Goal: Task Accomplishment & Management: Manage account settings

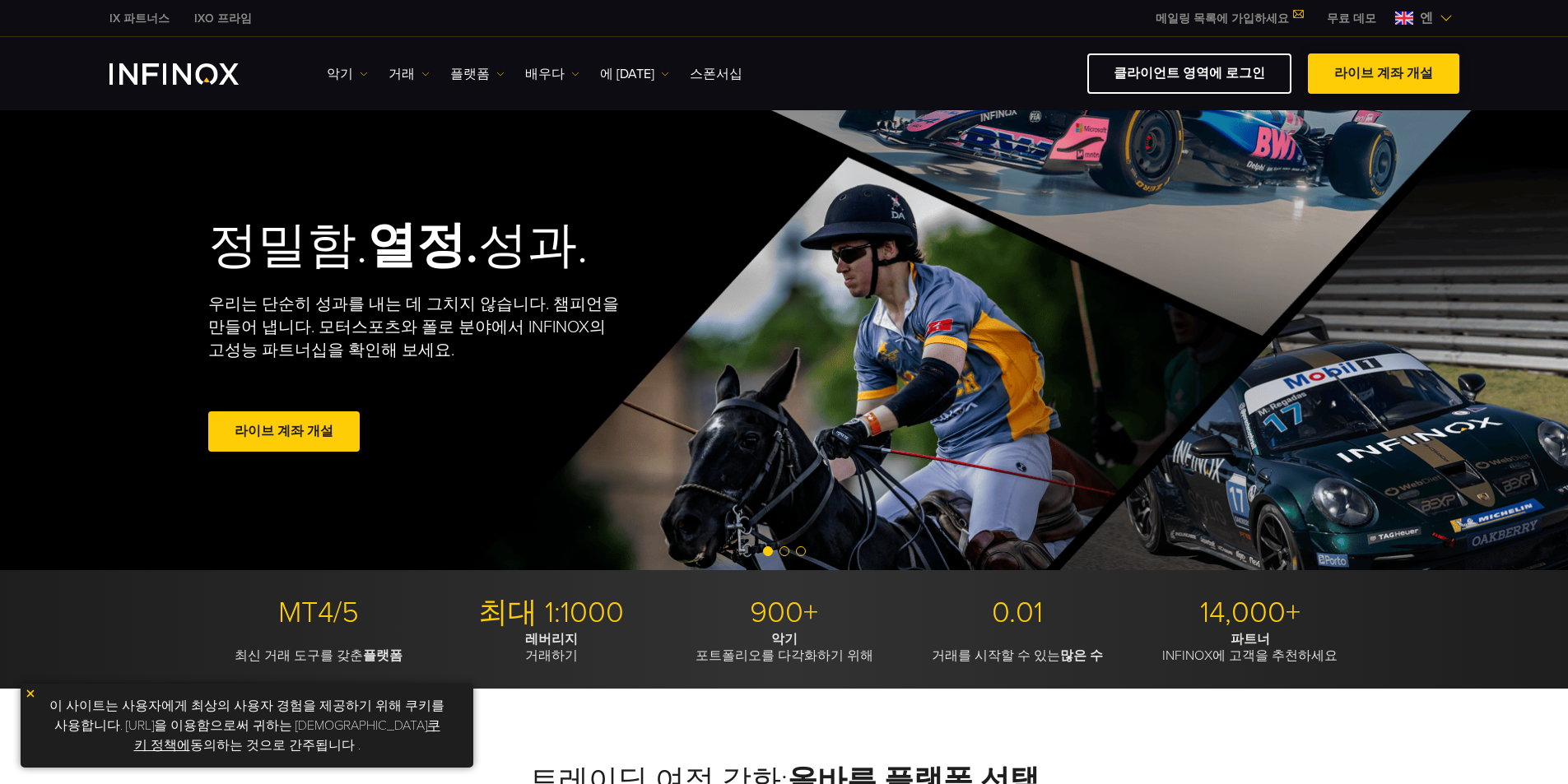
click at [1383, 74] on span at bounding box center [1383, 74] width 0 height 0
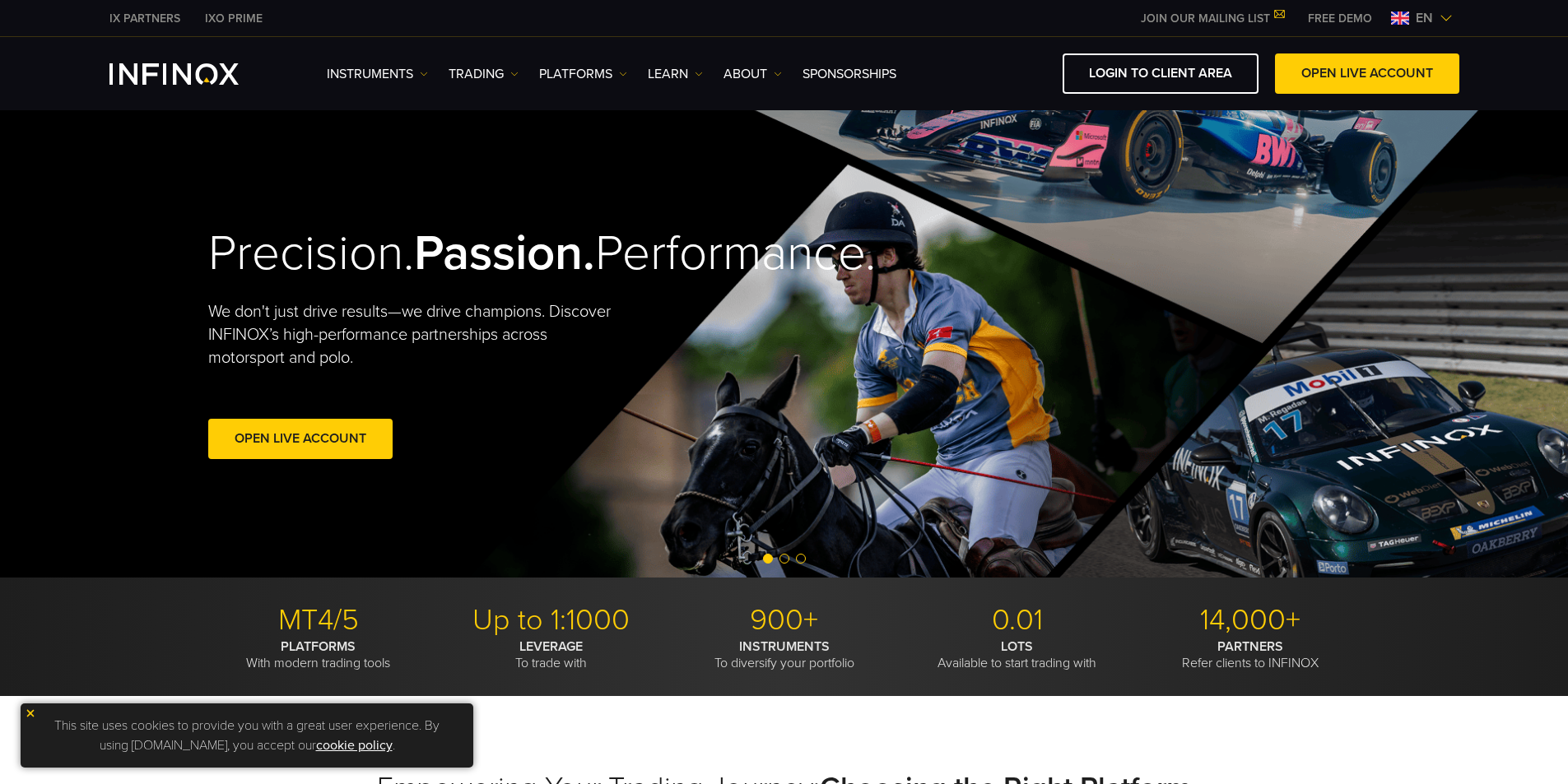
click at [1420, 17] on span "en" at bounding box center [1424, 18] width 30 height 19
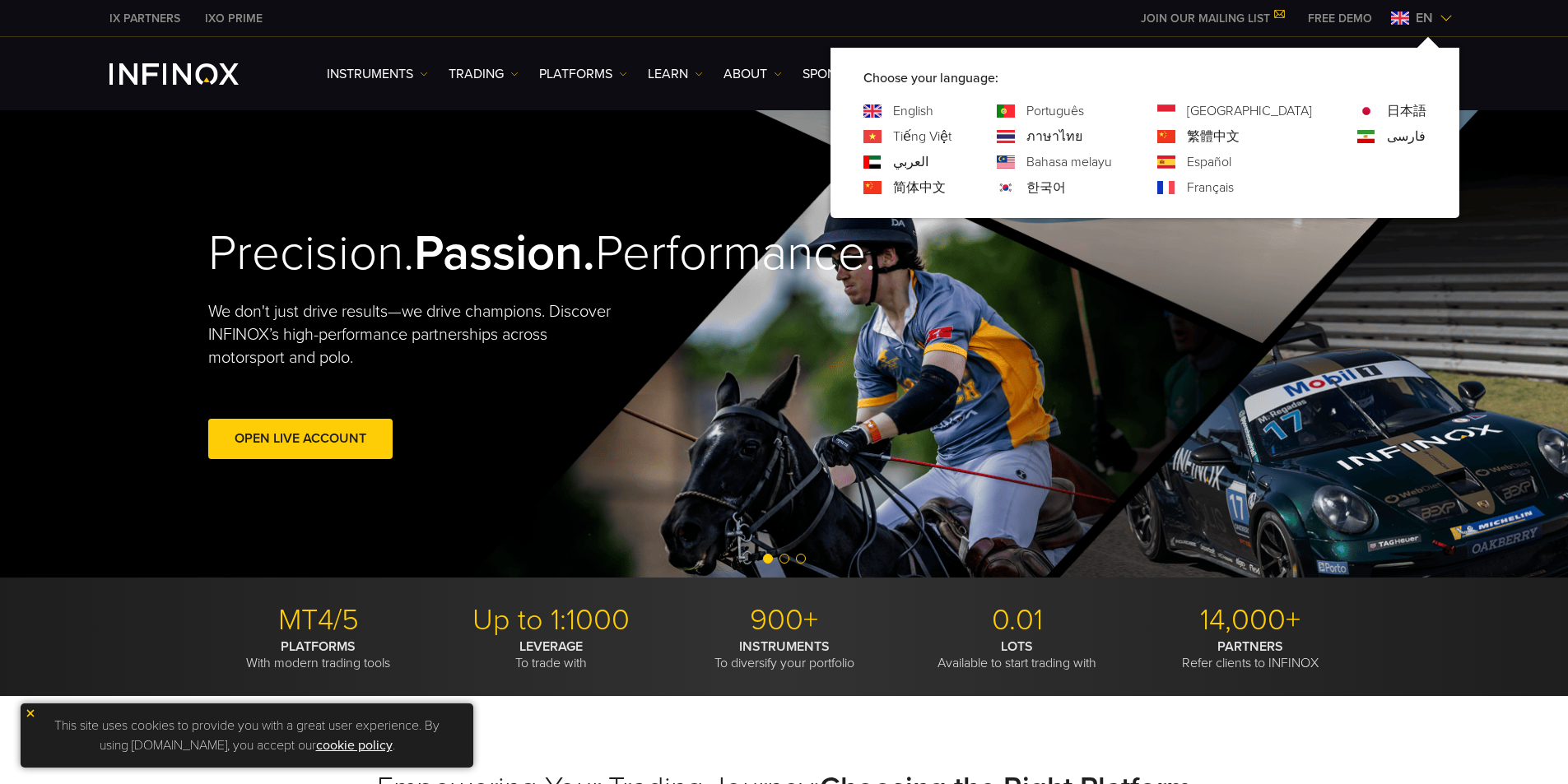
click at [1066, 182] on link "한국어" at bounding box center [1045, 187] width 40 height 19
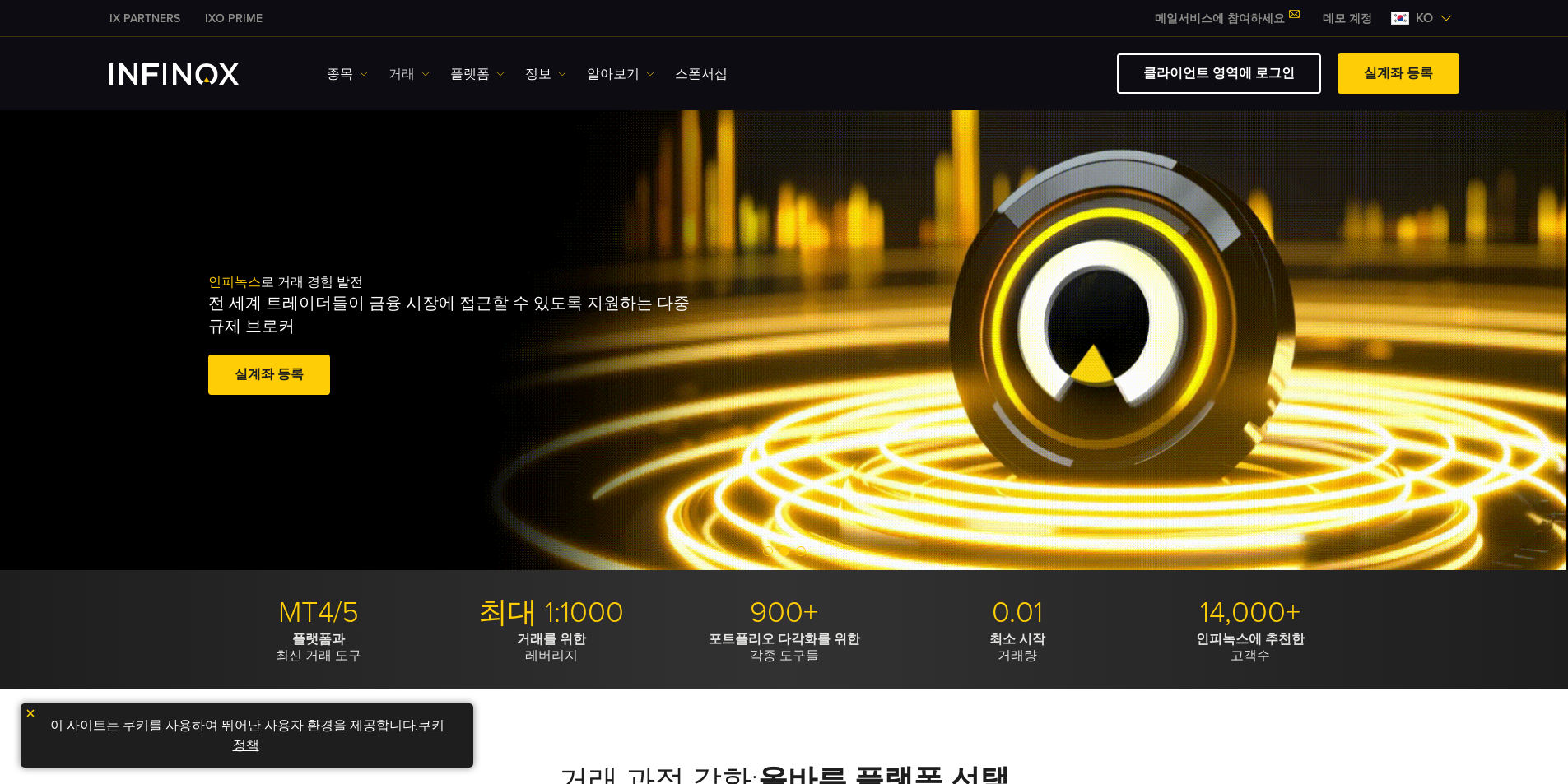
click at [406, 78] on link "거래" at bounding box center [409, 74] width 41 height 19
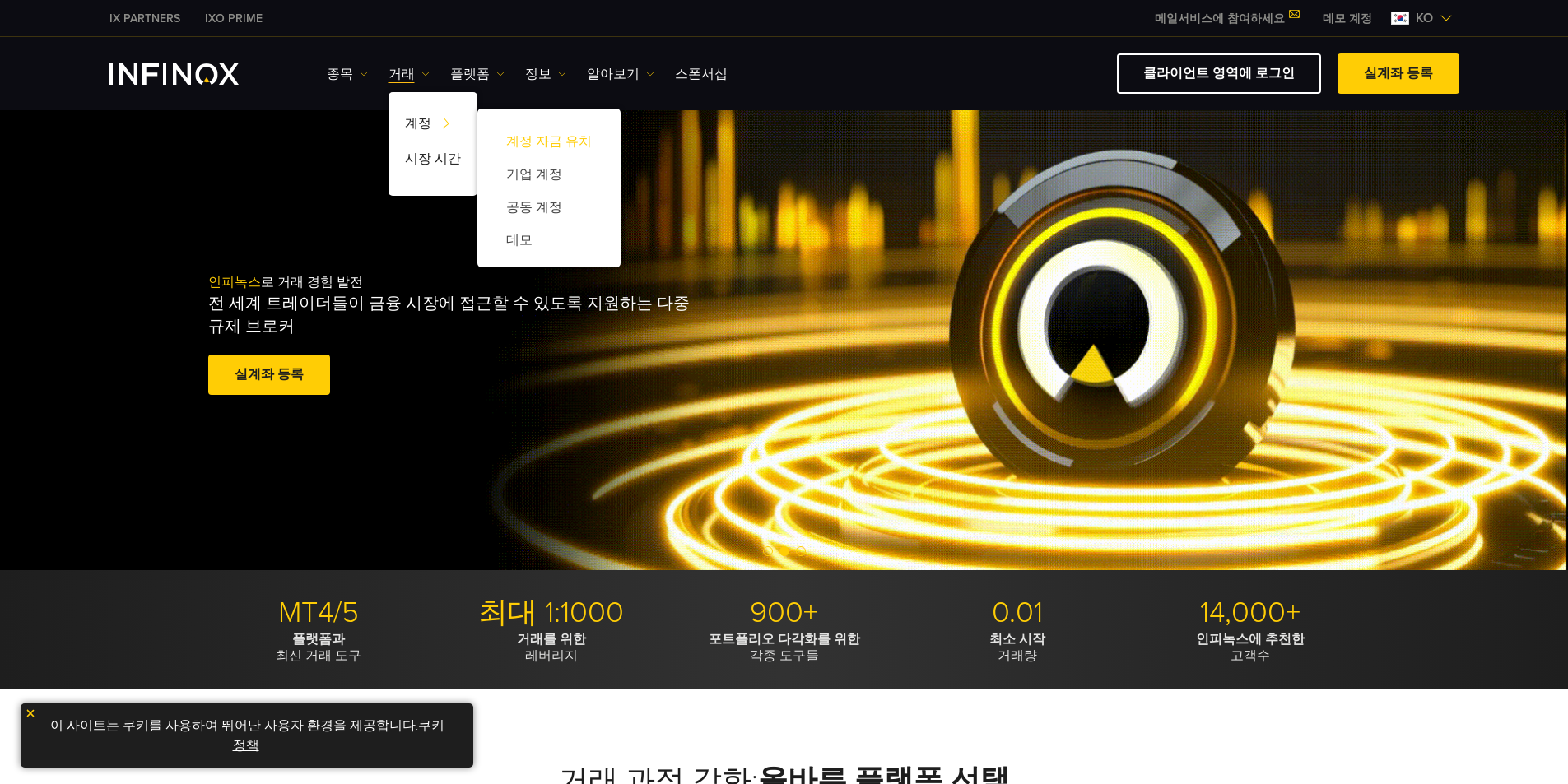
click at [548, 139] on link "계정 자금 유치" at bounding box center [548, 141] width 110 height 33
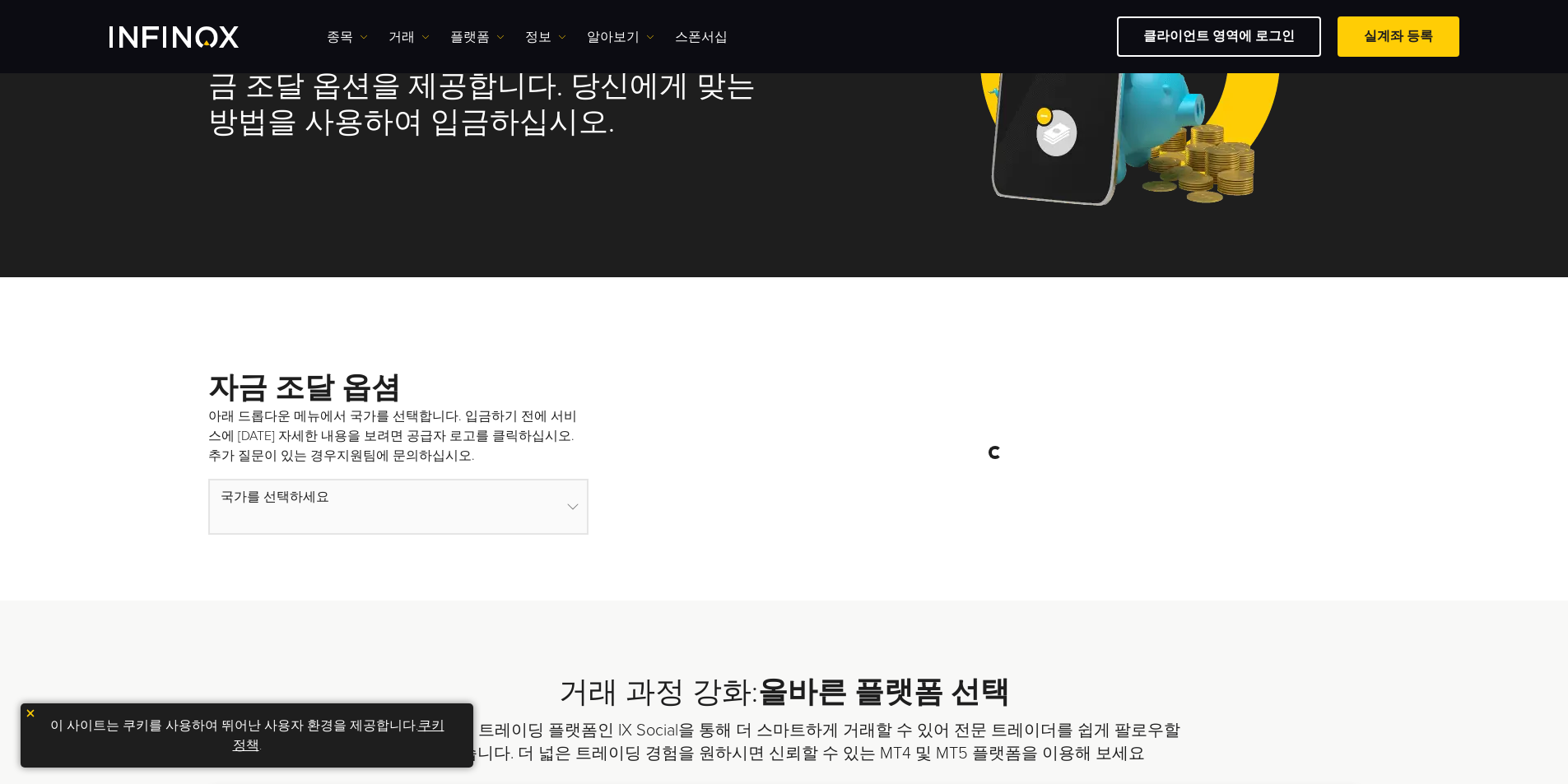
scroll to position [82, 0]
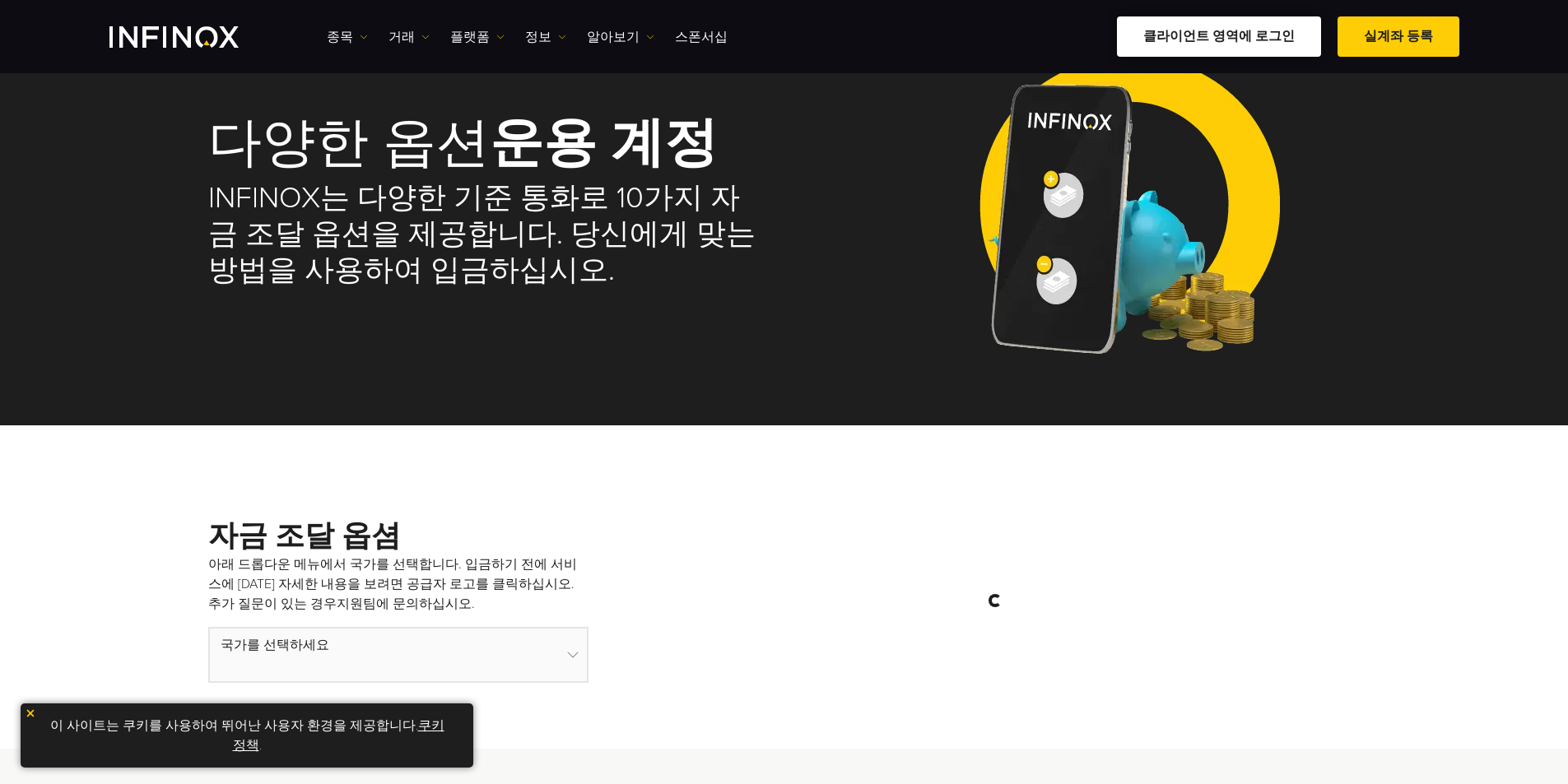
click at [1260, 39] on link "클라이언트 영역에 로그인" at bounding box center [1218, 37] width 204 height 41
